Goal: Task Accomplishment & Management: Use online tool/utility

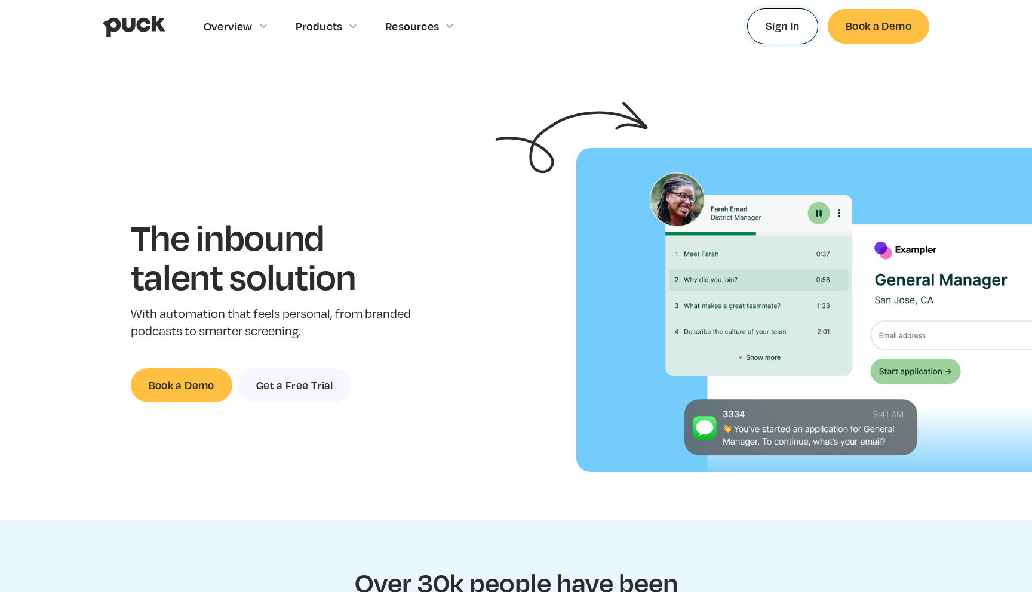
click at [785, 29] on link "Sign In" at bounding box center [782, 25] width 71 height 35
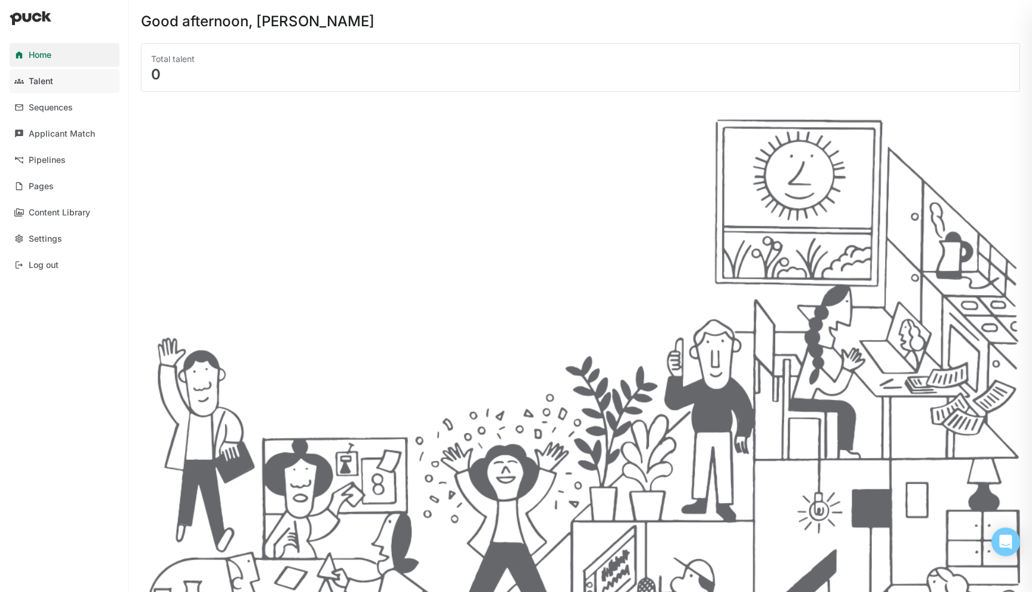
click at [70, 85] on link "Talent" at bounding box center [65, 81] width 110 height 24
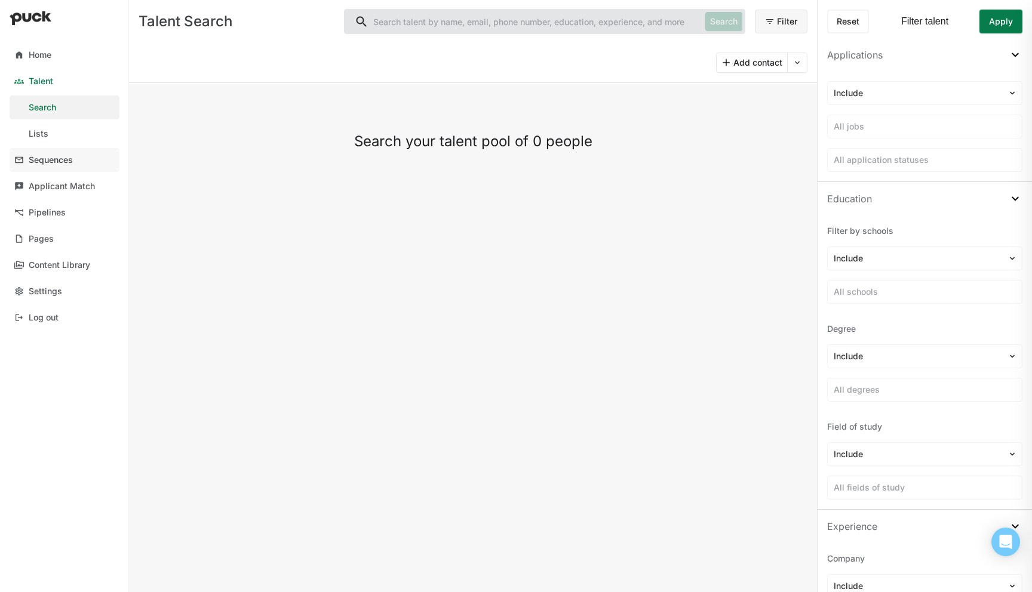
click at [65, 162] on div "Sequences" at bounding box center [51, 160] width 44 height 10
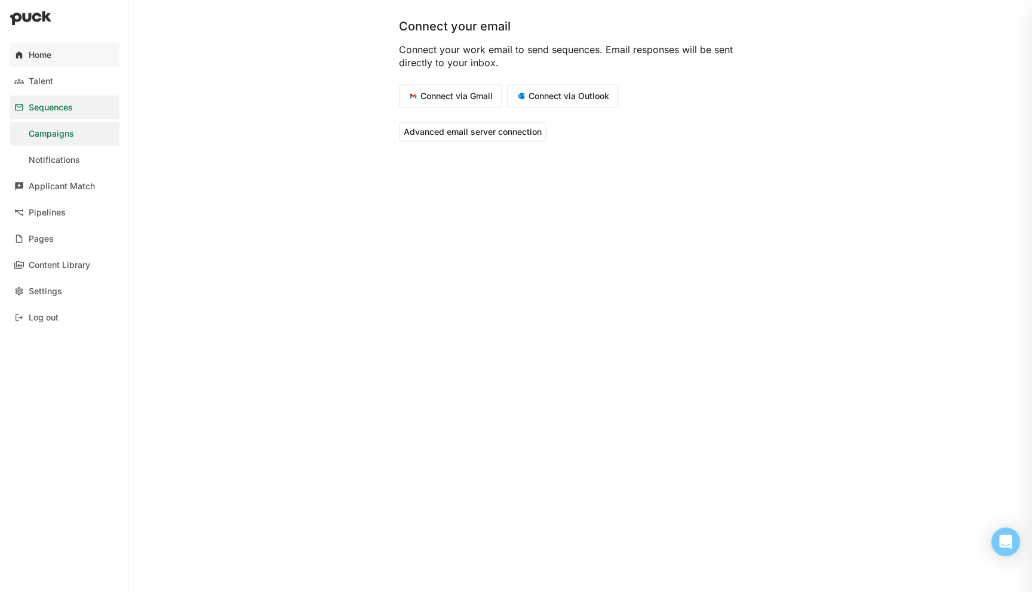
click at [56, 49] on link "Home" at bounding box center [65, 55] width 110 height 24
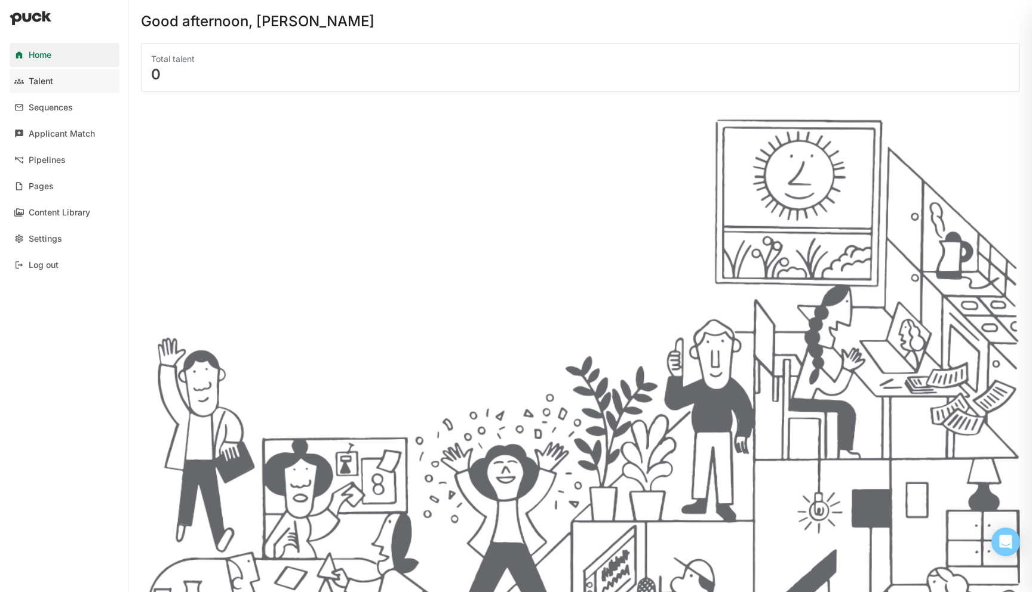
click at [48, 79] on div "Talent" at bounding box center [41, 81] width 24 height 10
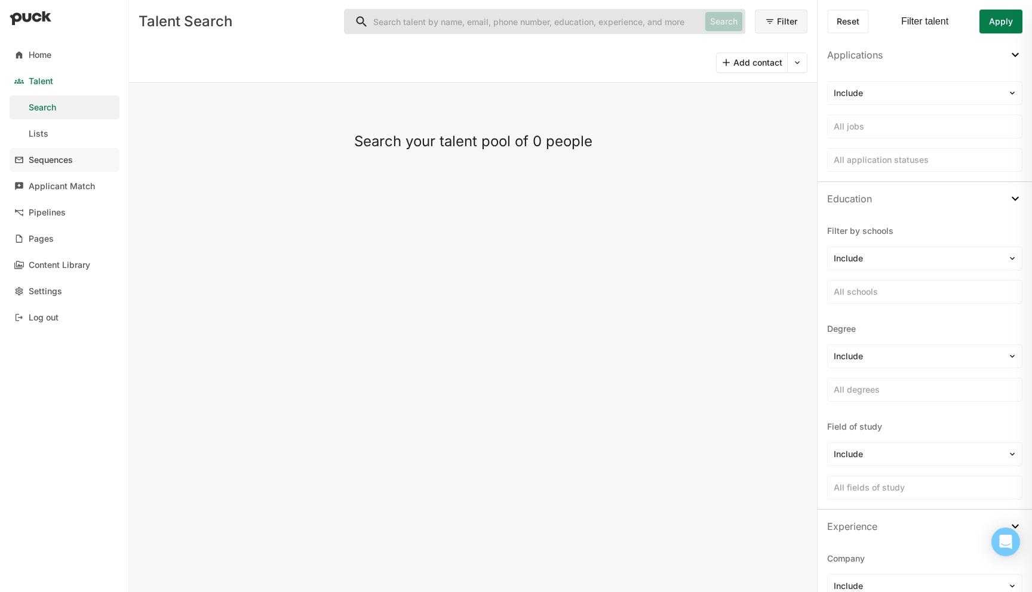
click at [64, 165] on link "Sequences" at bounding box center [65, 160] width 110 height 24
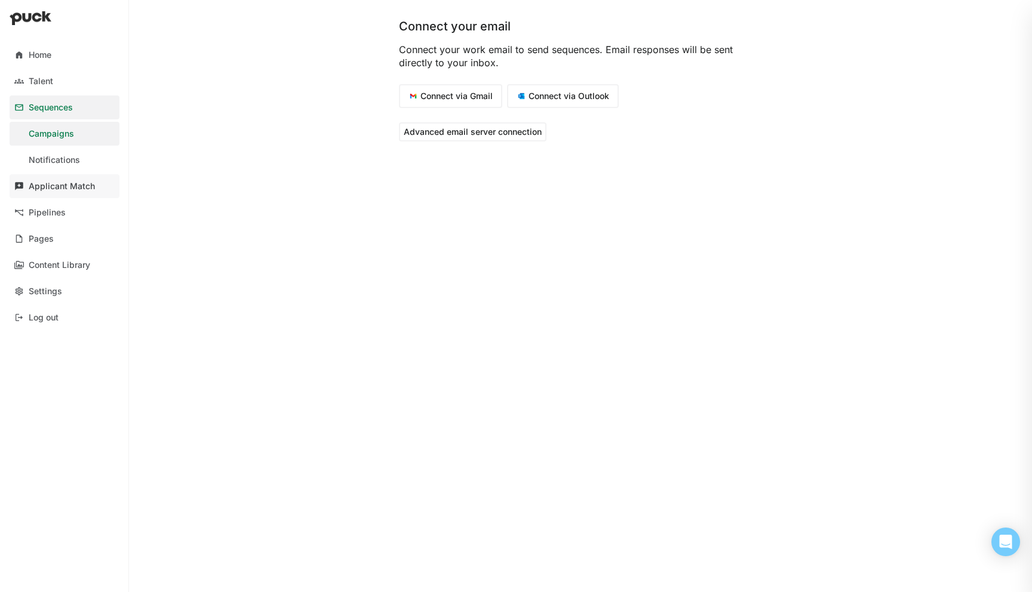
click at [73, 183] on div "Applicant Match" at bounding box center [62, 187] width 66 height 10
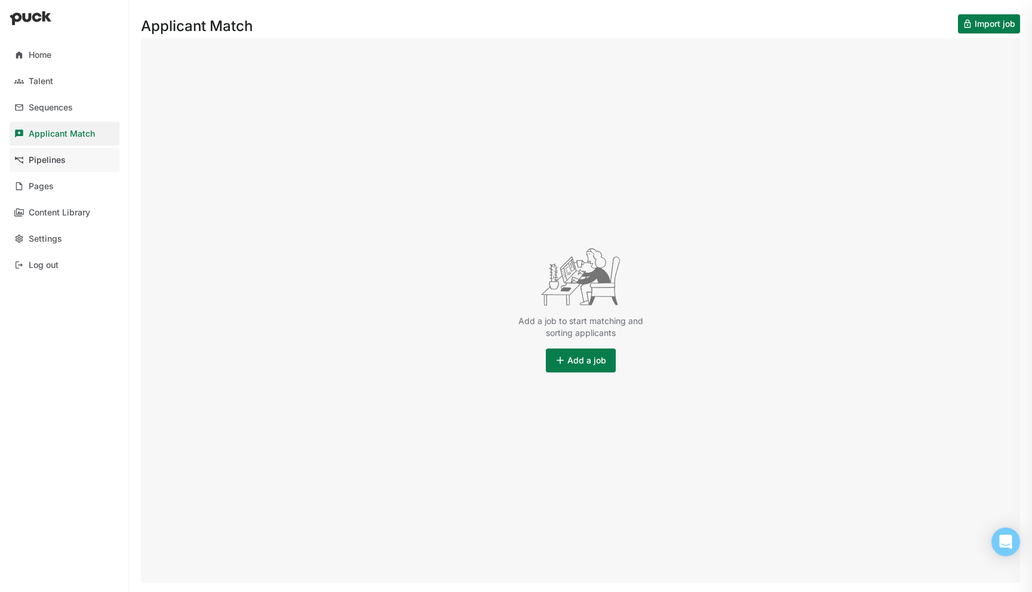
click at [72, 170] on link "Pipelines" at bounding box center [65, 160] width 110 height 24
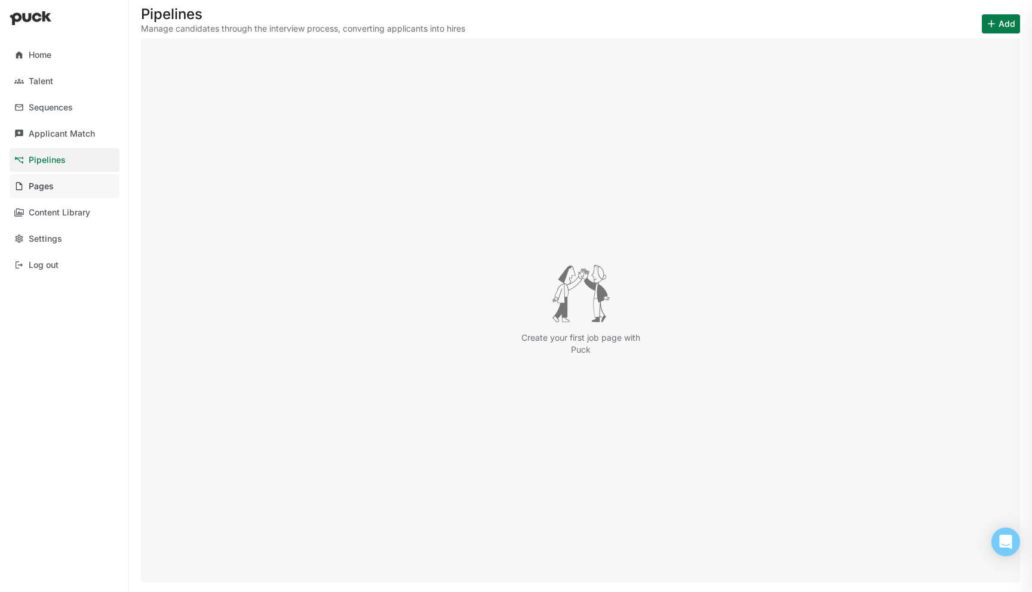
click at [84, 195] on link "Pages" at bounding box center [65, 186] width 110 height 24
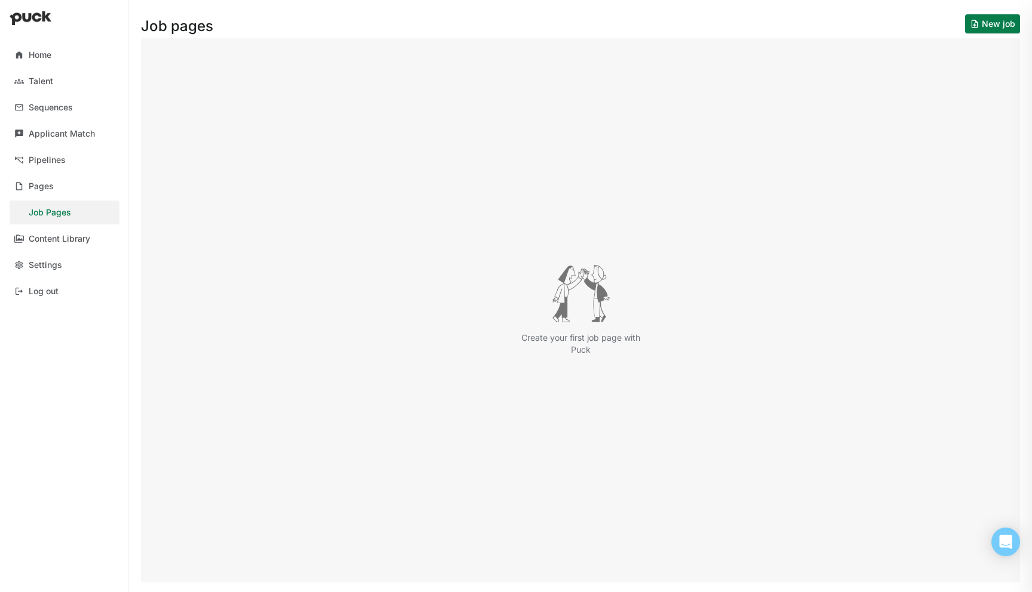
click at [1003, 28] on button "New job" at bounding box center [992, 23] width 55 height 19
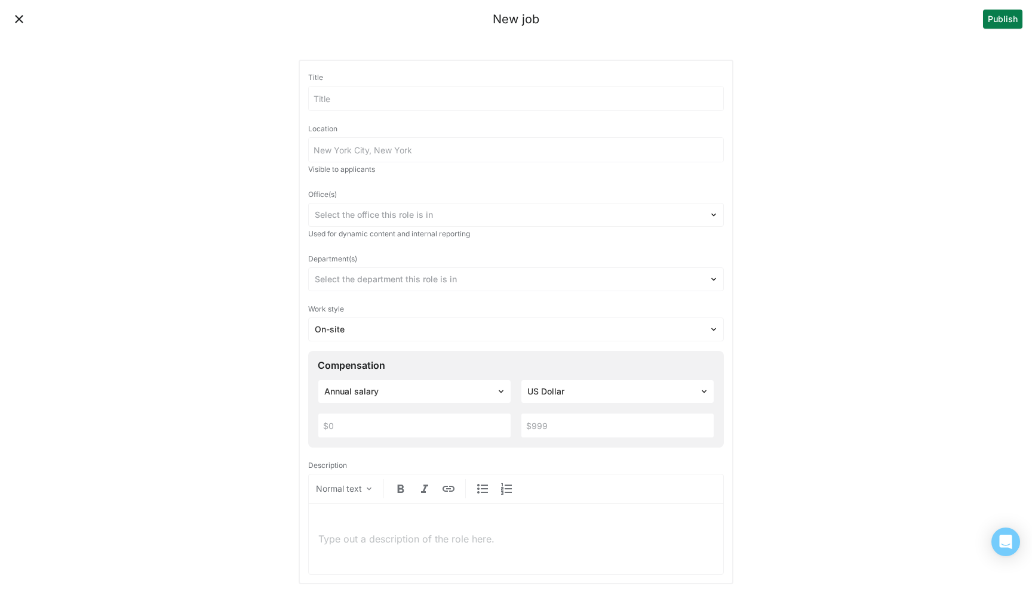
click at [19, 22] on button "Close" at bounding box center [19, 19] width 19 height 19
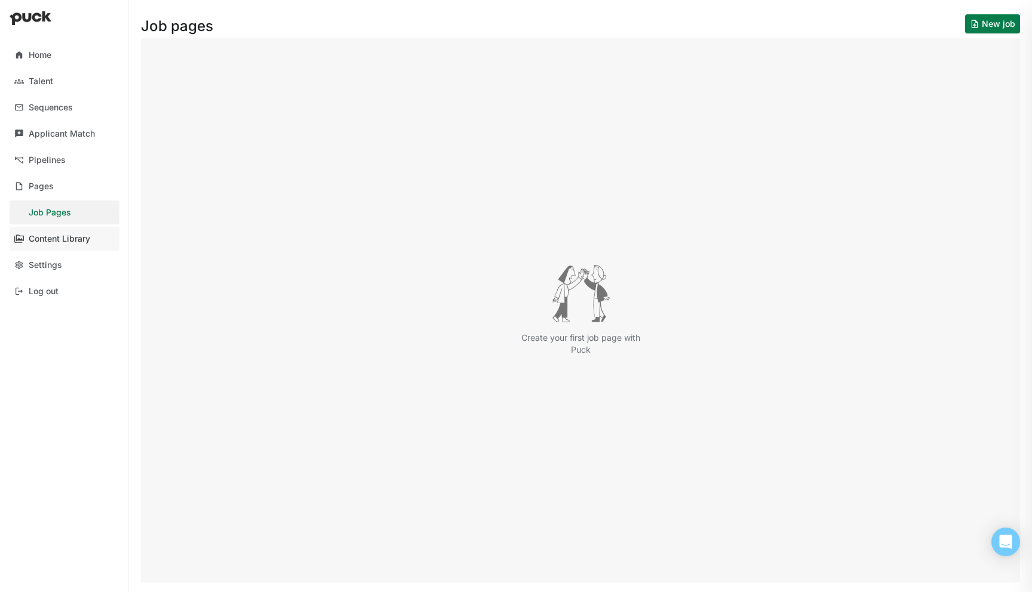
click at [83, 244] on link "Content Library" at bounding box center [65, 239] width 110 height 24
